Goal: Task Accomplishment & Management: Use online tool/utility

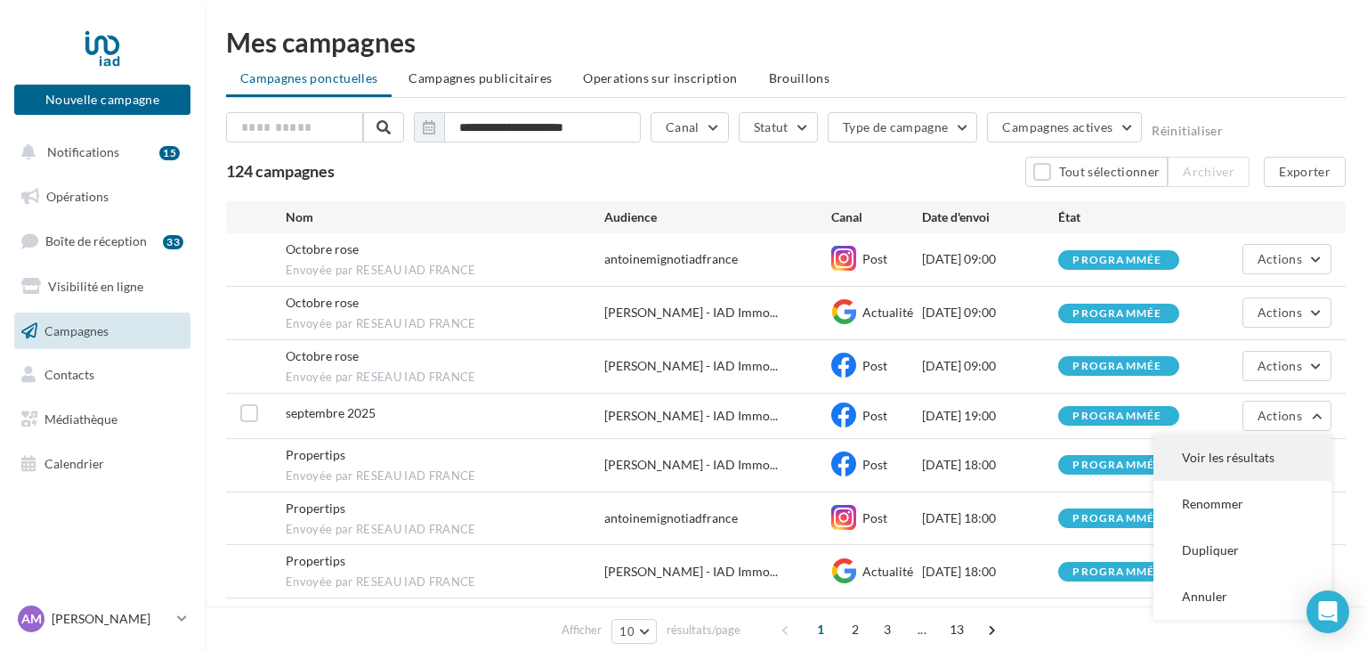
click at [1216, 458] on button "Voir les résultats" at bounding box center [1243, 457] width 178 height 46
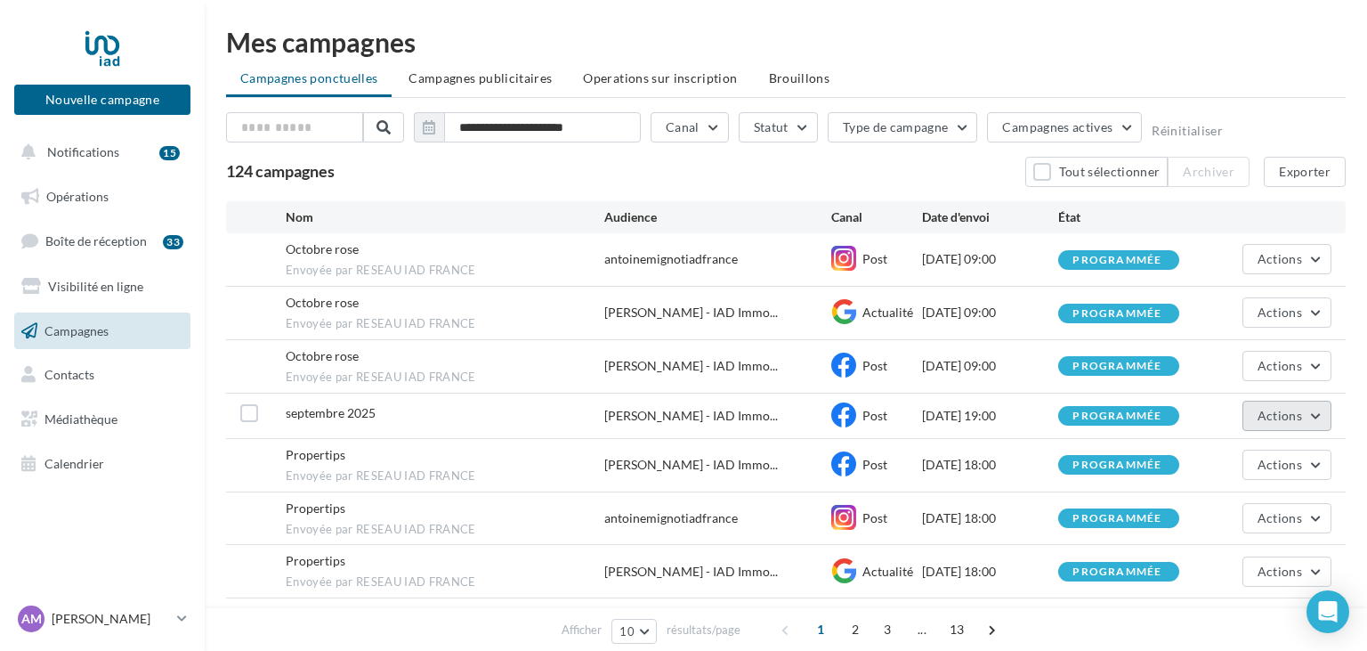
click at [1295, 418] on span "Actions" at bounding box center [1280, 415] width 45 height 15
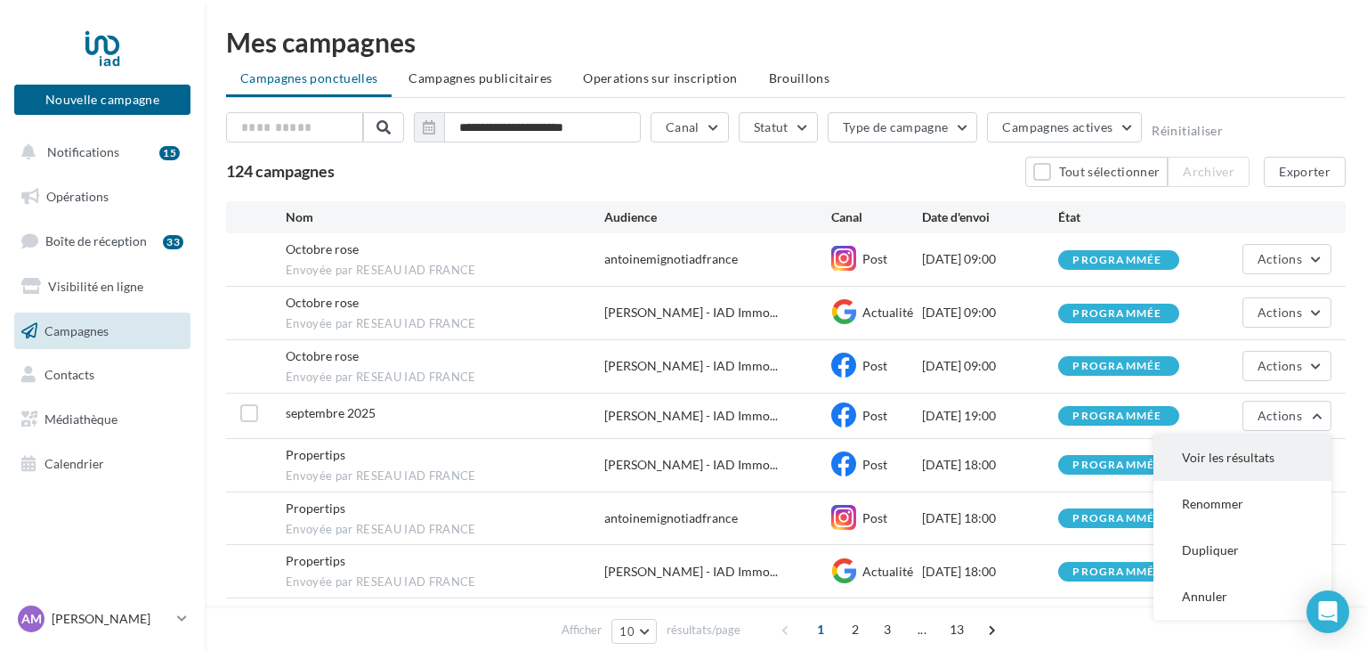
click at [1227, 457] on button "Voir les résultats" at bounding box center [1243, 457] width 178 height 46
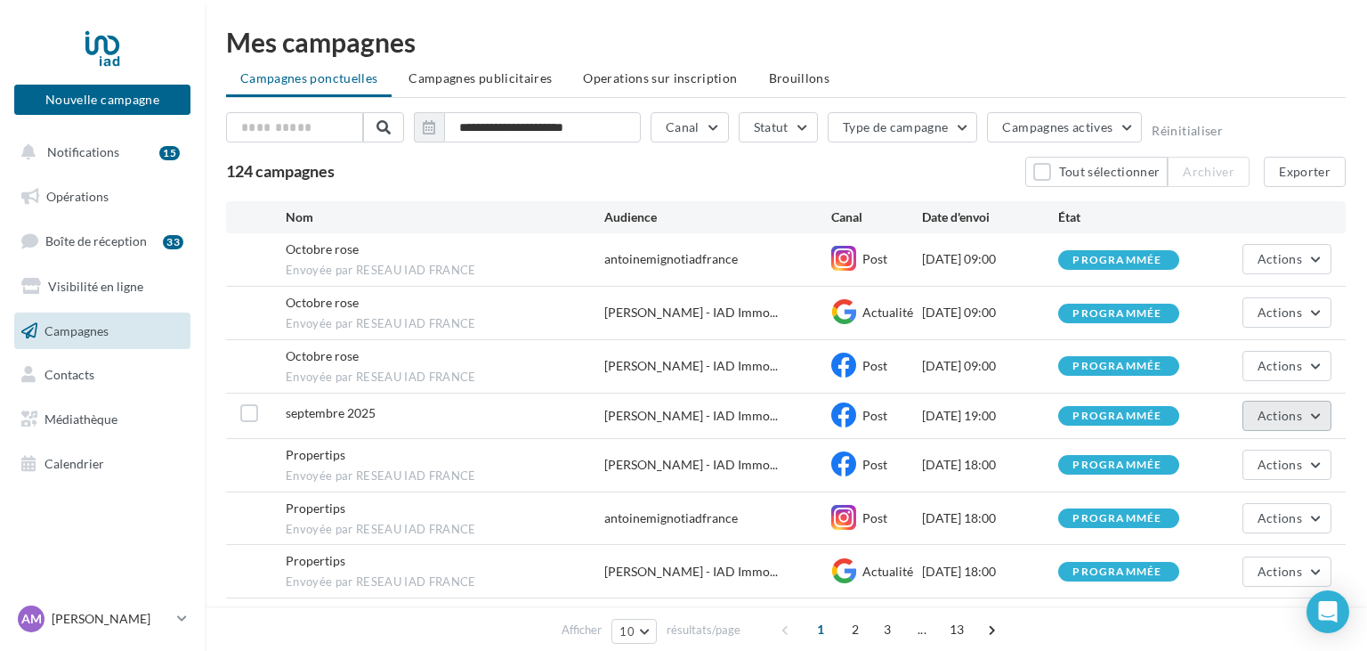
click at [1308, 424] on button "Actions" at bounding box center [1287, 416] width 89 height 30
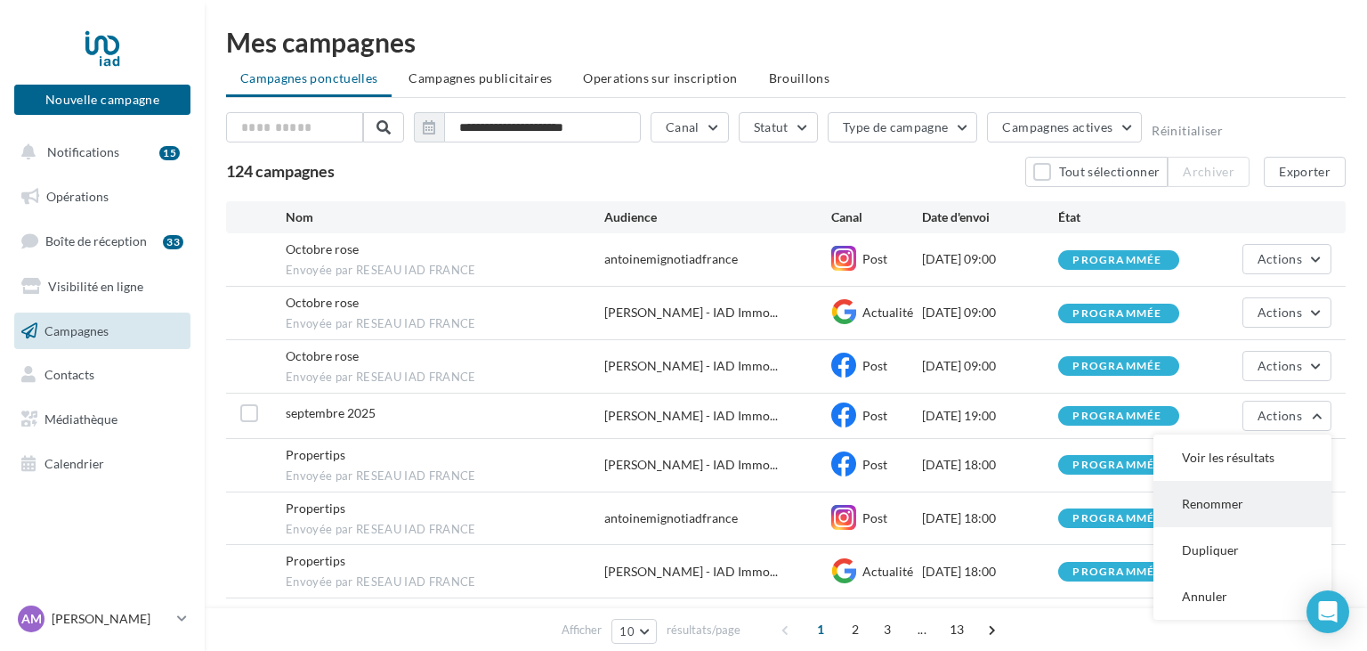
click at [1211, 500] on button "Renommer" at bounding box center [1243, 504] width 178 height 46
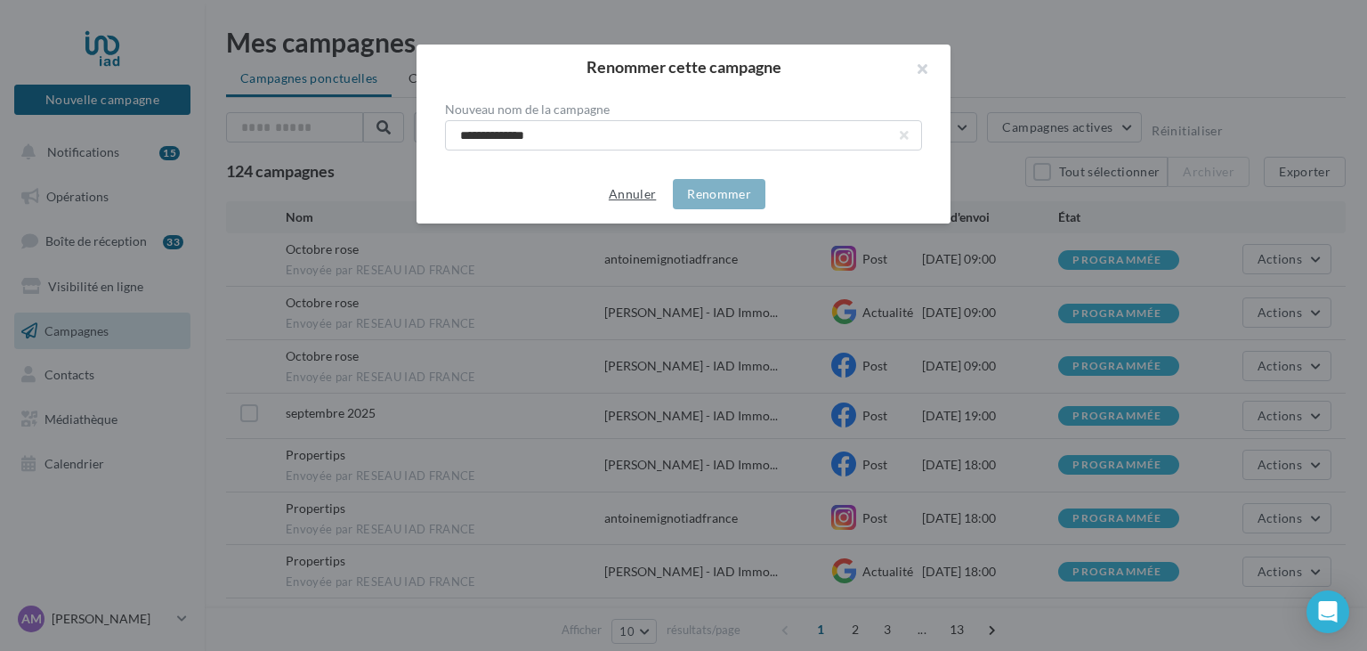
click at [635, 191] on button "Annuler" at bounding box center [632, 193] width 61 height 21
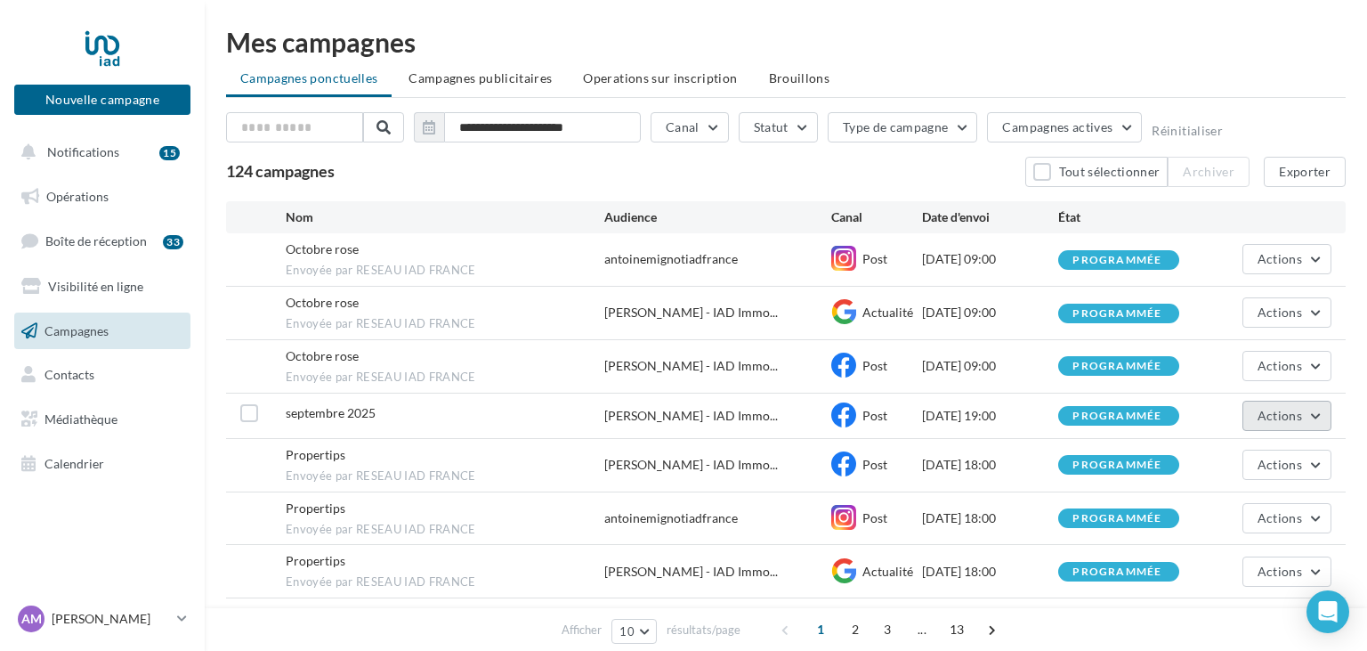
click at [1287, 416] on span "Actions" at bounding box center [1280, 415] width 45 height 15
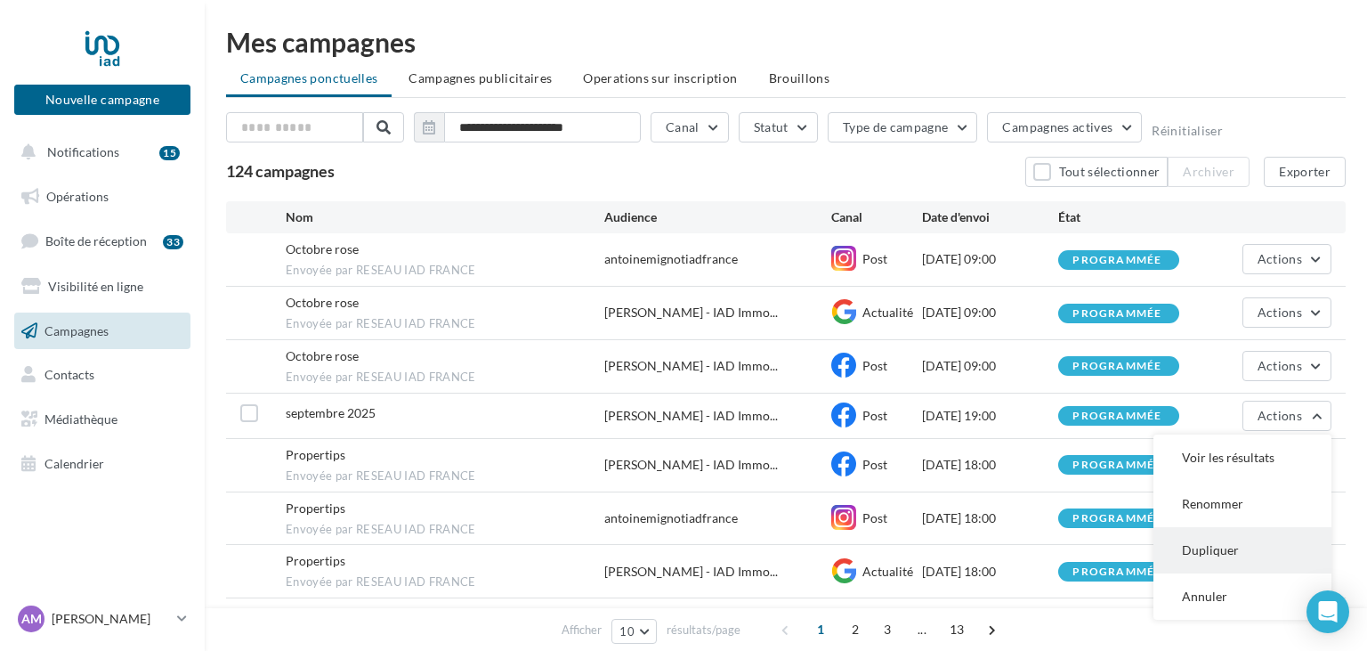
click at [1198, 543] on button "Dupliquer" at bounding box center [1243, 550] width 178 height 46
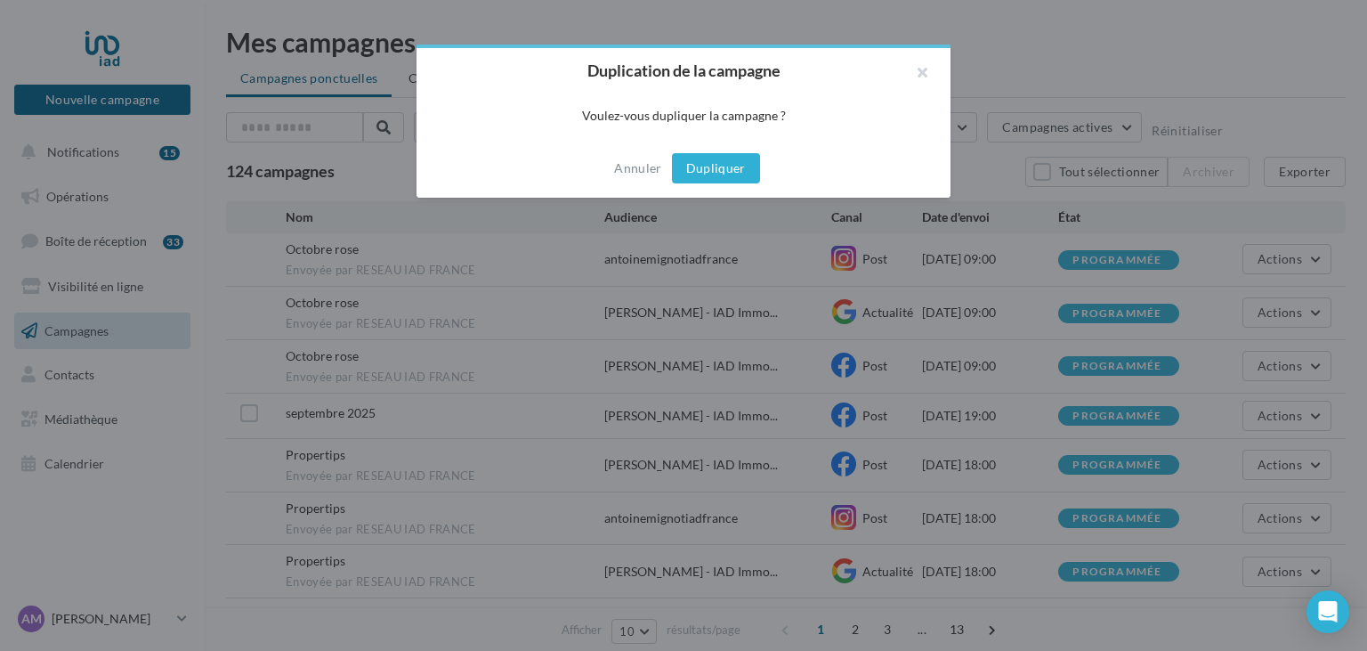
click at [694, 166] on button "Dupliquer" at bounding box center [716, 168] width 88 height 30
click at [636, 165] on button "Annuler" at bounding box center [637, 168] width 61 height 21
